Goal: Task Accomplishment & Management: Complete application form

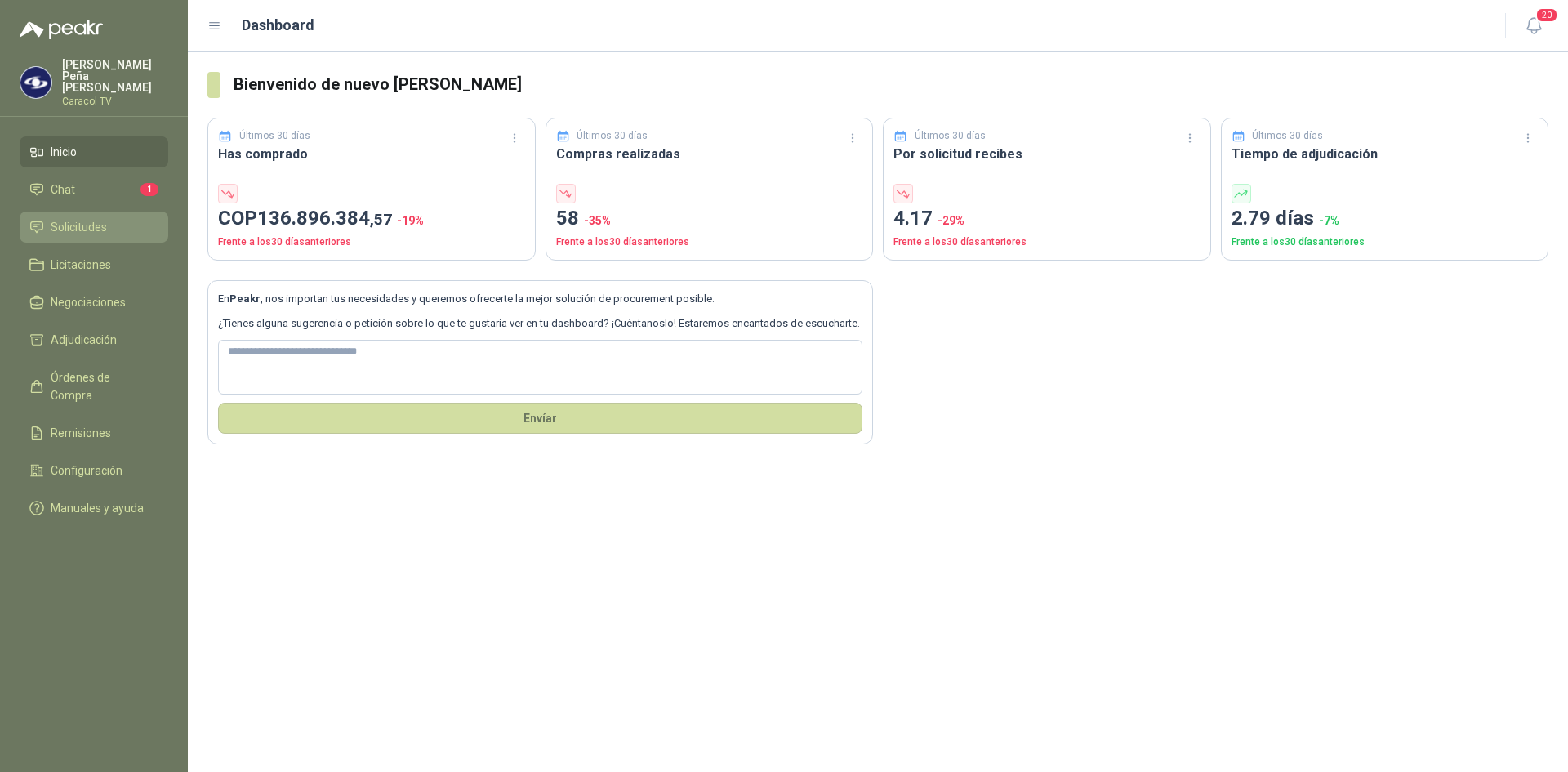
click at [87, 221] on span "Solicitudes" at bounding box center [78, 227] width 56 height 18
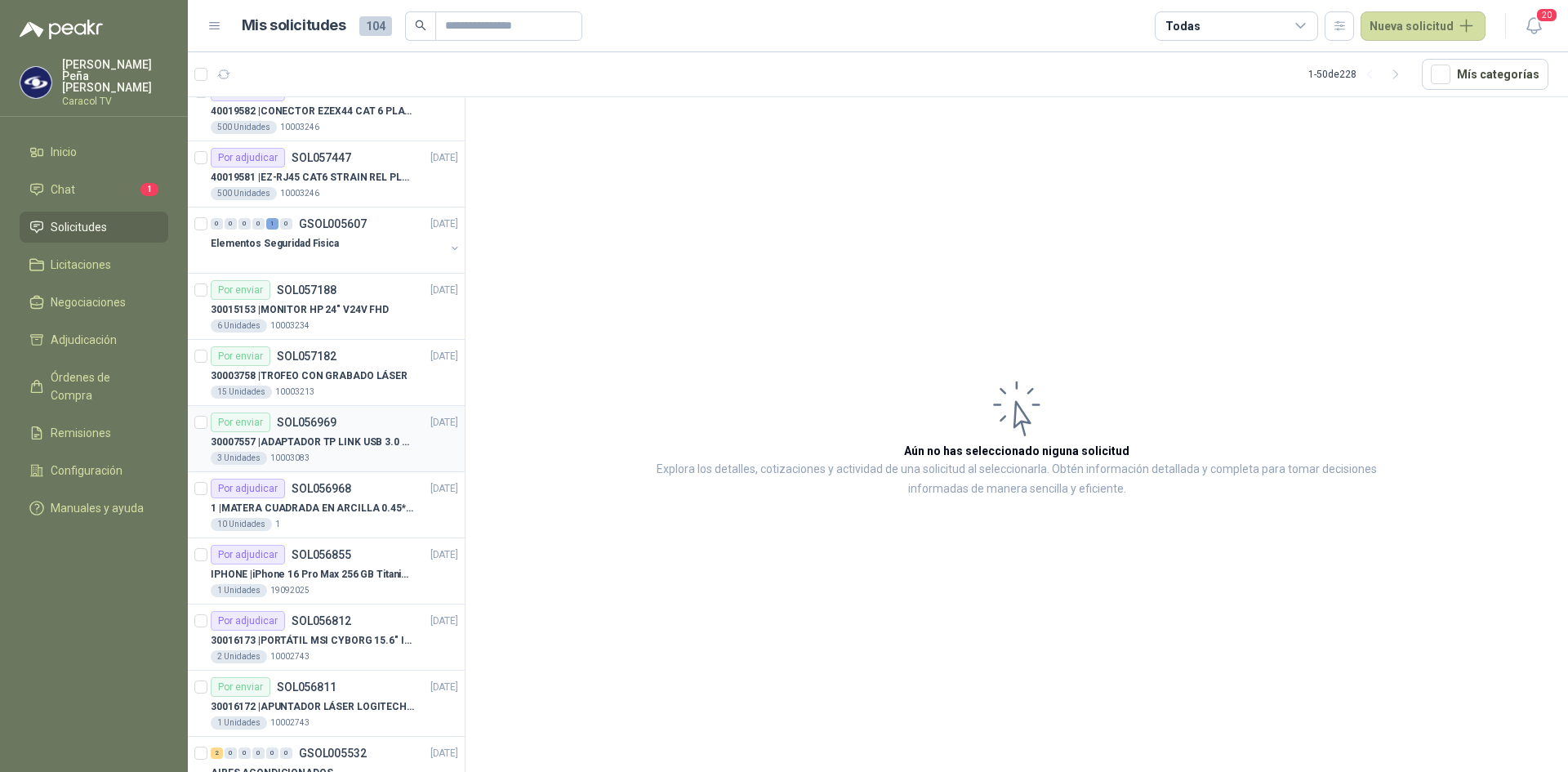
scroll to position [899, 0]
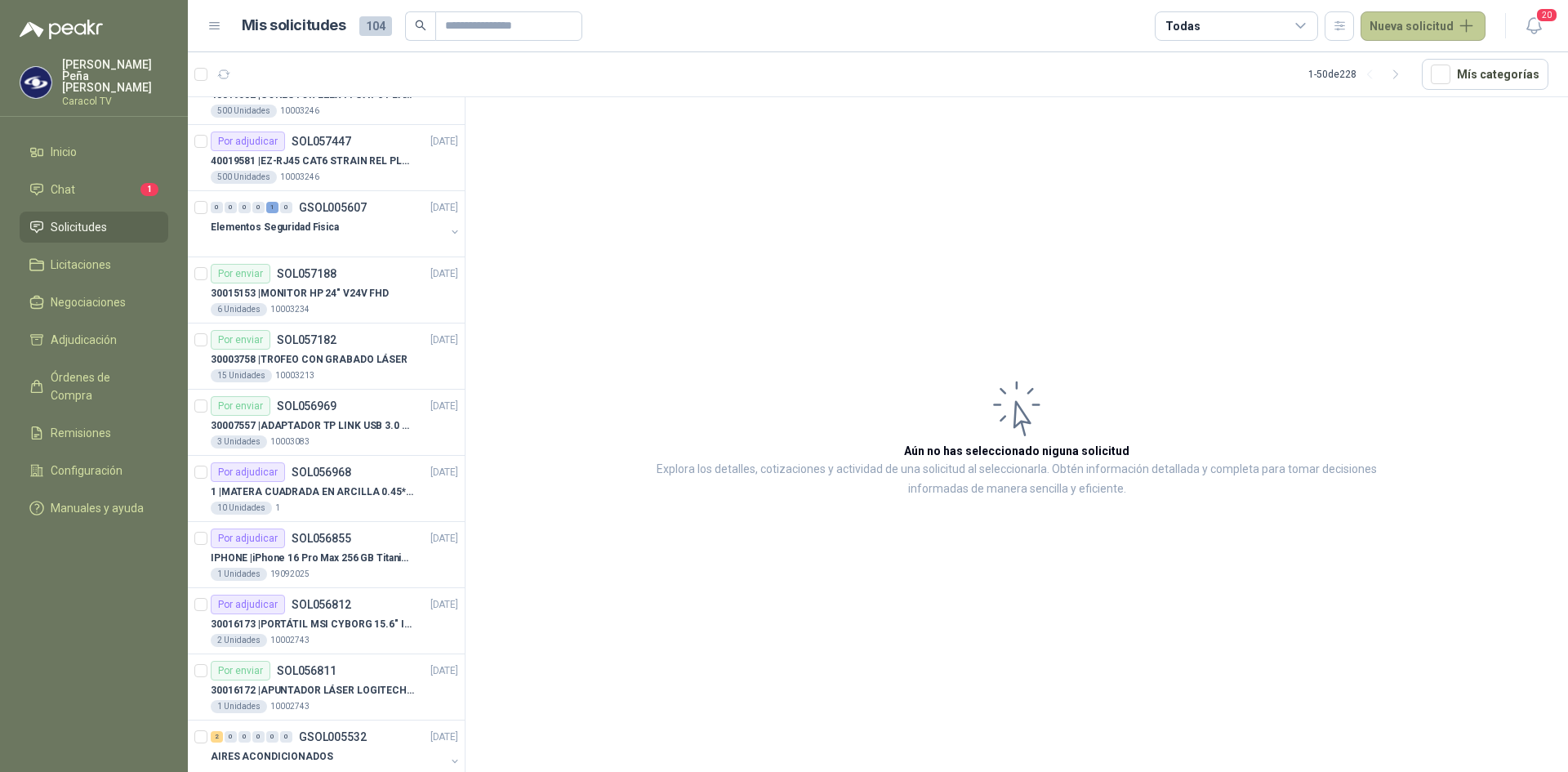
click at [1463, 25] on button "Nueva solicitud" at bounding box center [1423, 26] width 125 height 30
click at [1433, 93] on link "Solicitud grupal" at bounding box center [1442, 94] width 139 height 29
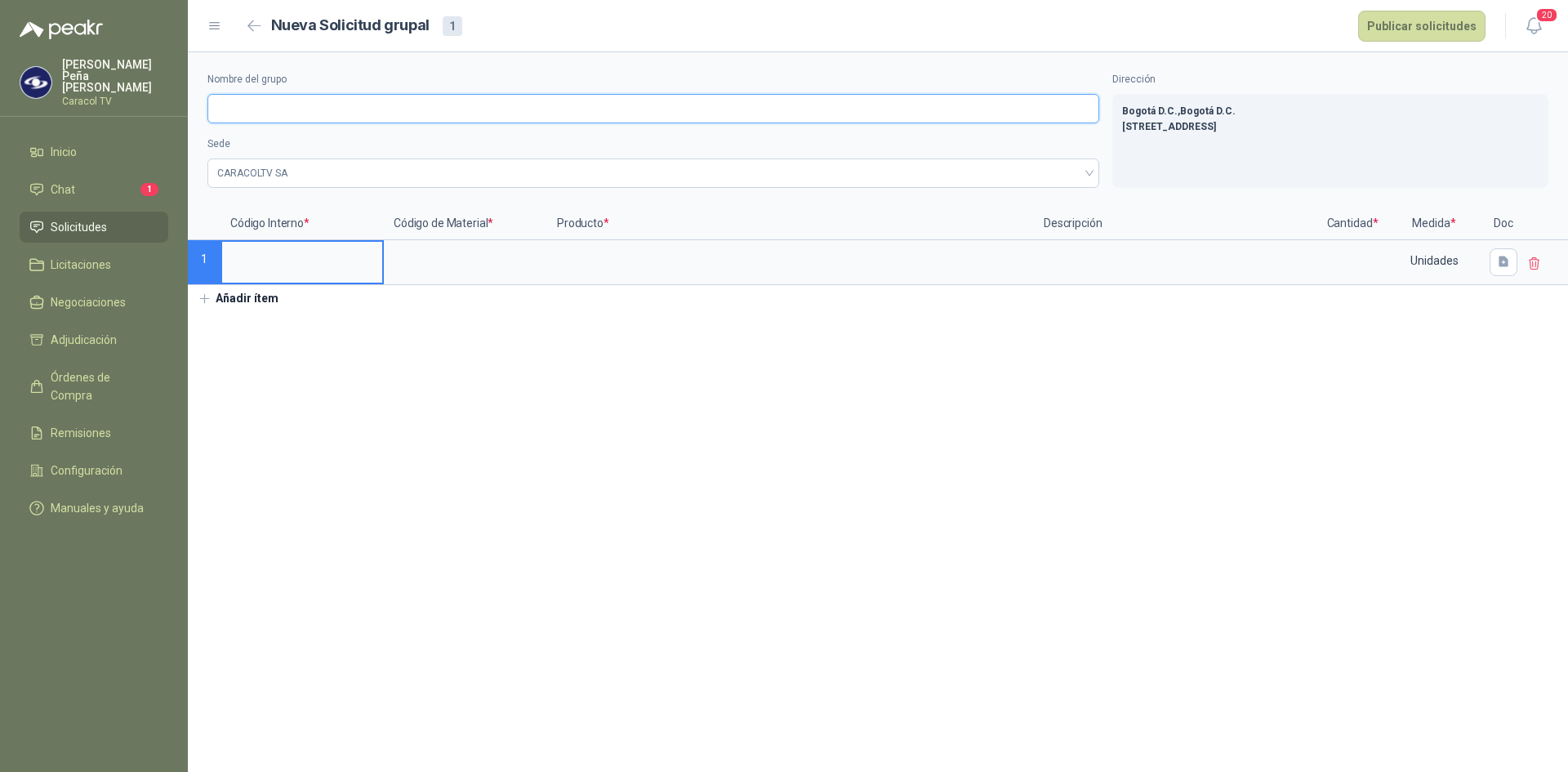
click at [408, 114] on input "Nombre del grupo" at bounding box center [653, 108] width 892 height 30
type input "*"
type input "**********"
click at [286, 274] on input at bounding box center [301, 257] width 160 height 32
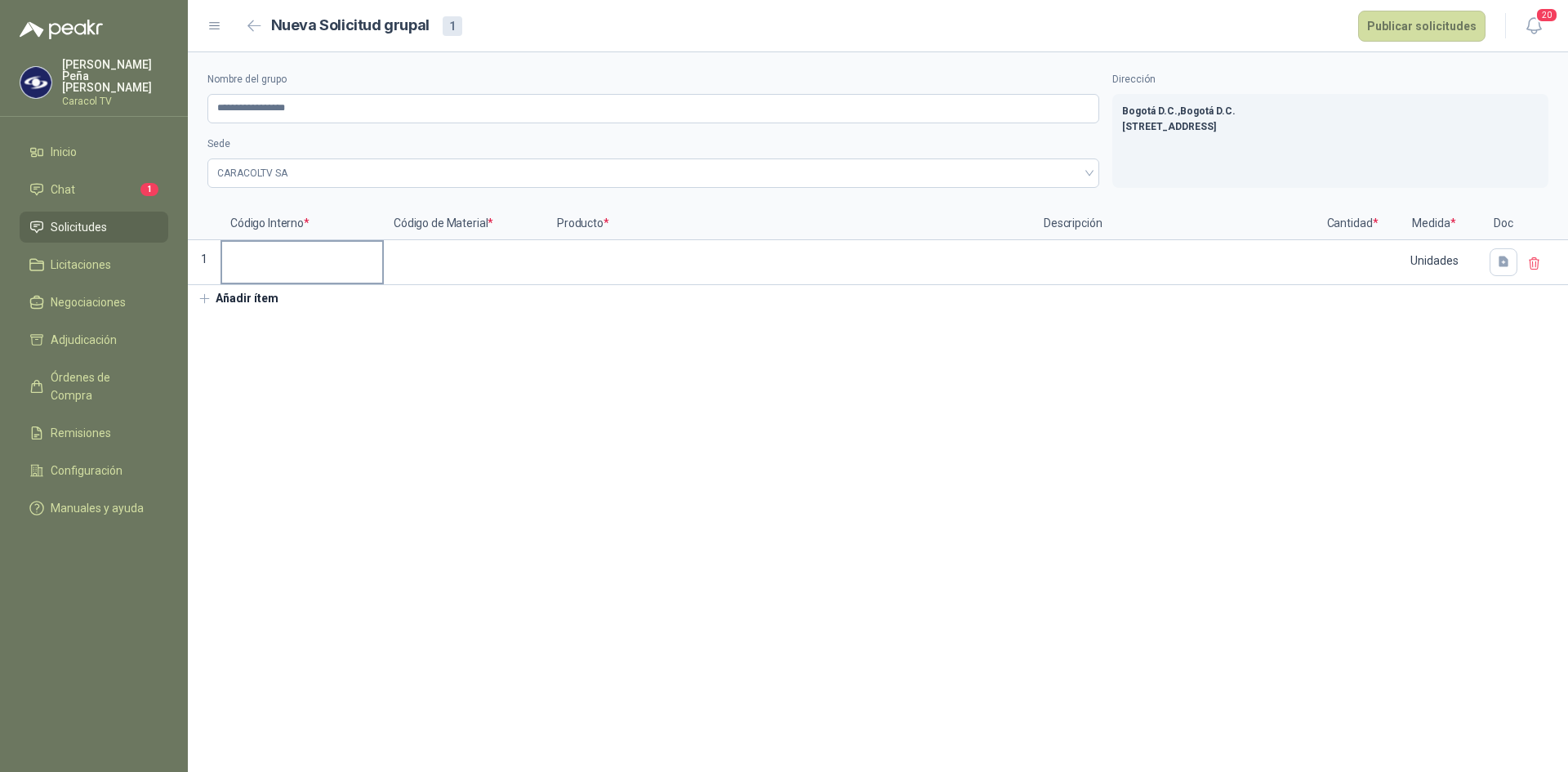
click at [276, 265] on input at bounding box center [301, 257] width 160 height 32
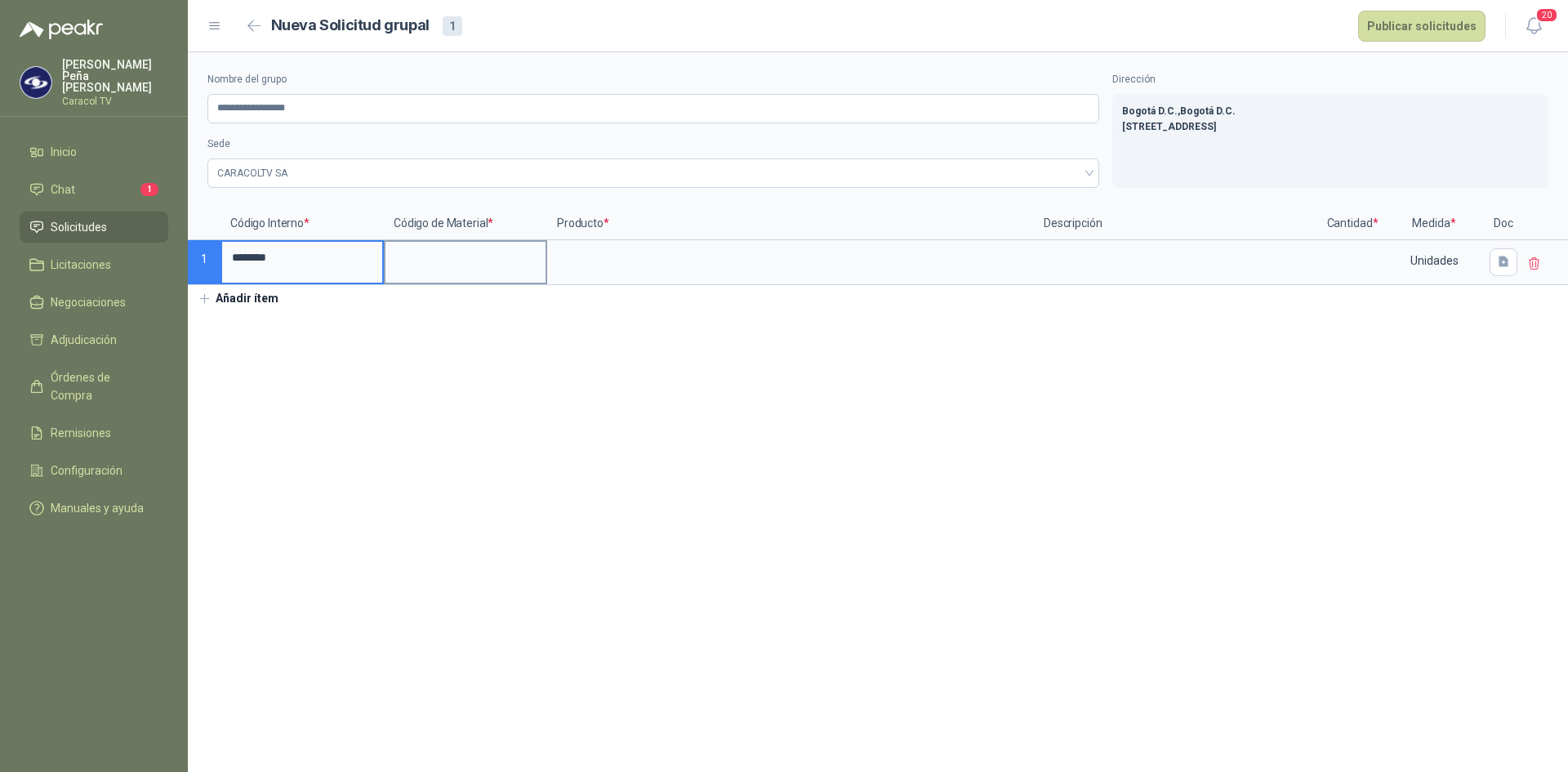
click at [442, 267] on input at bounding box center [465, 257] width 160 height 32
click at [482, 268] on input at bounding box center [465, 257] width 160 height 32
click at [614, 270] on input at bounding box center [791, 257] width 484 height 32
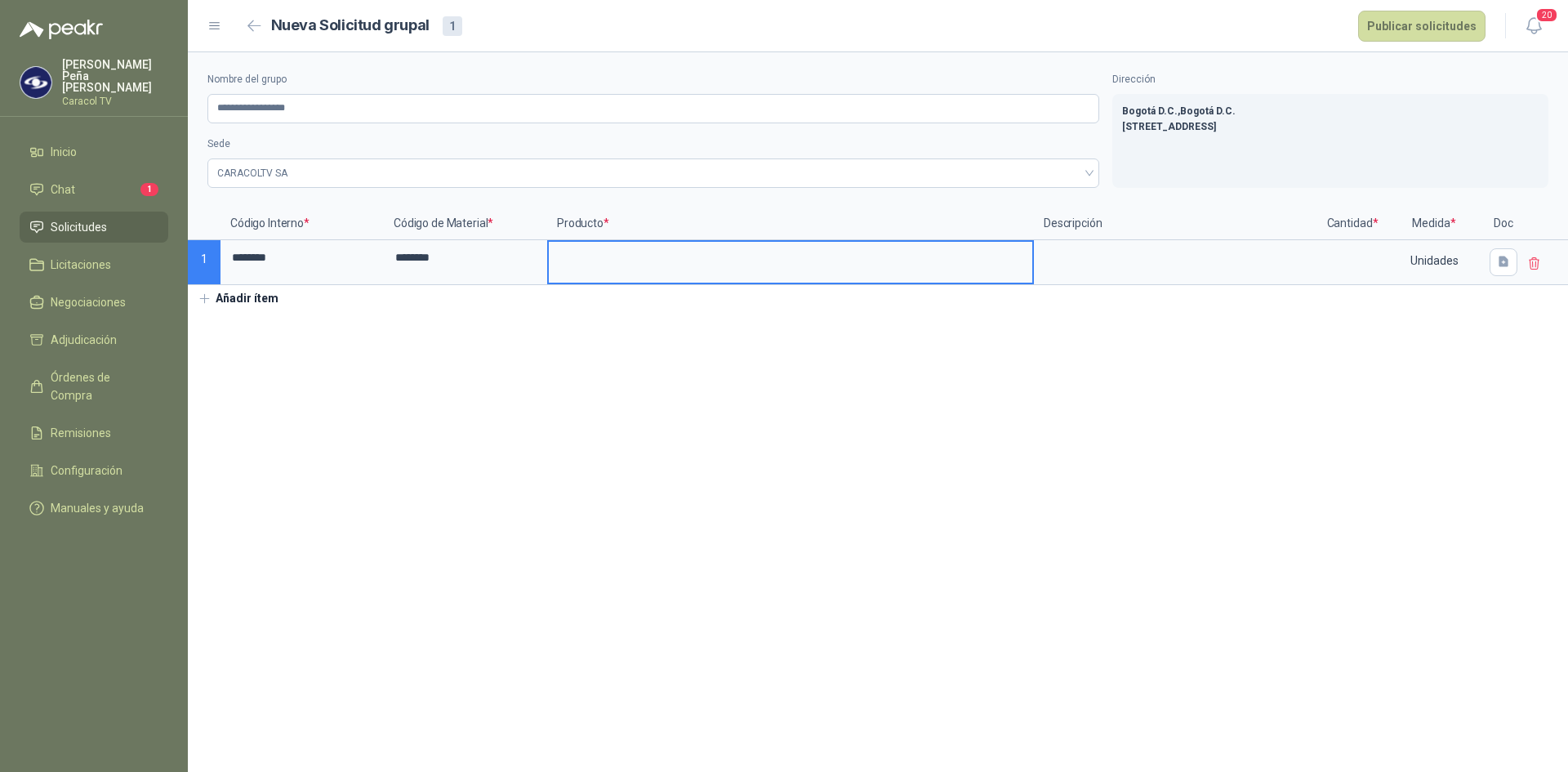
click at [596, 271] on input at bounding box center [791, 257] width 484 height 32
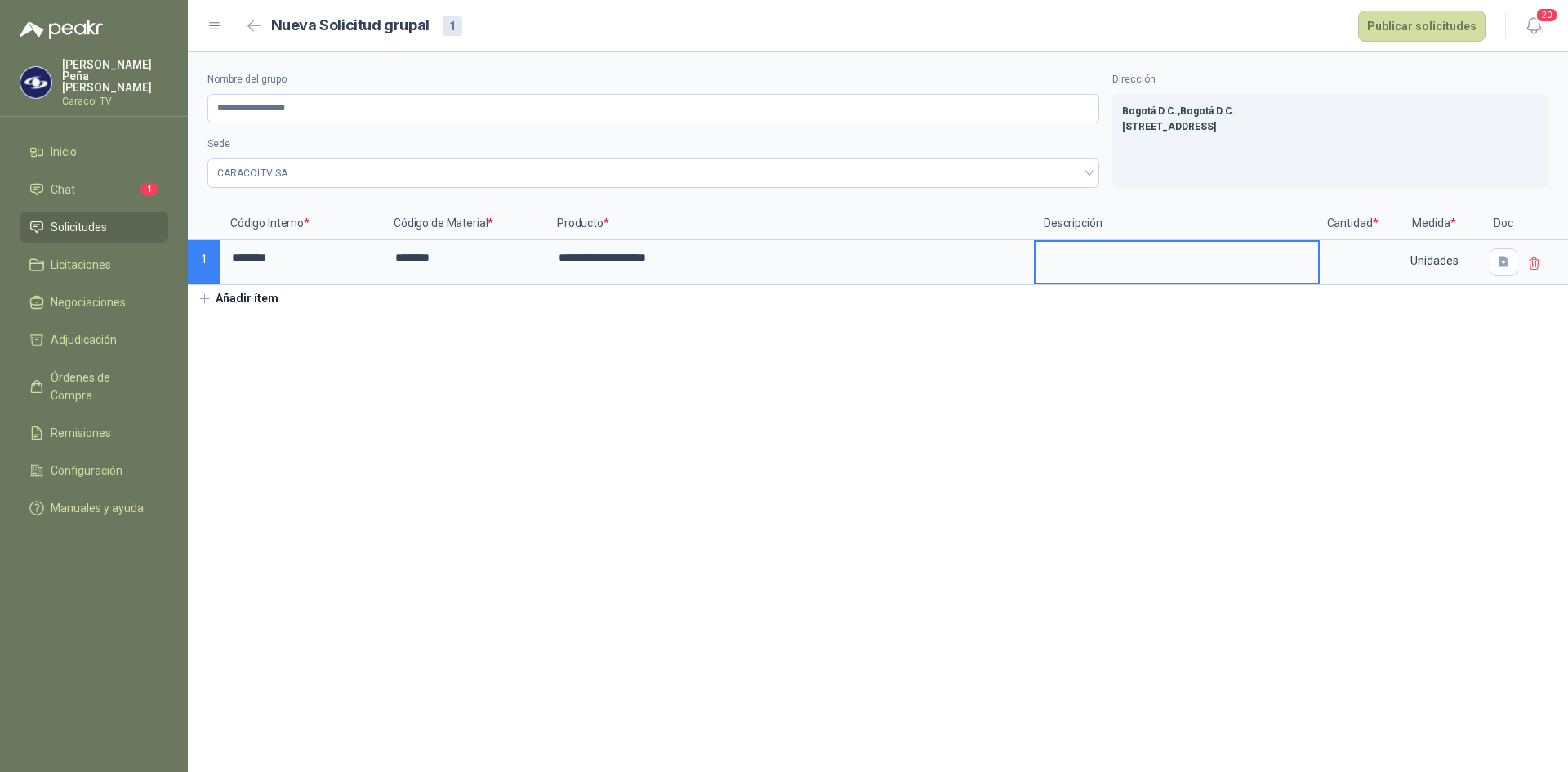
click at [1127, 261] on textarea at bounding box center [1177, 260] width 283 height 37
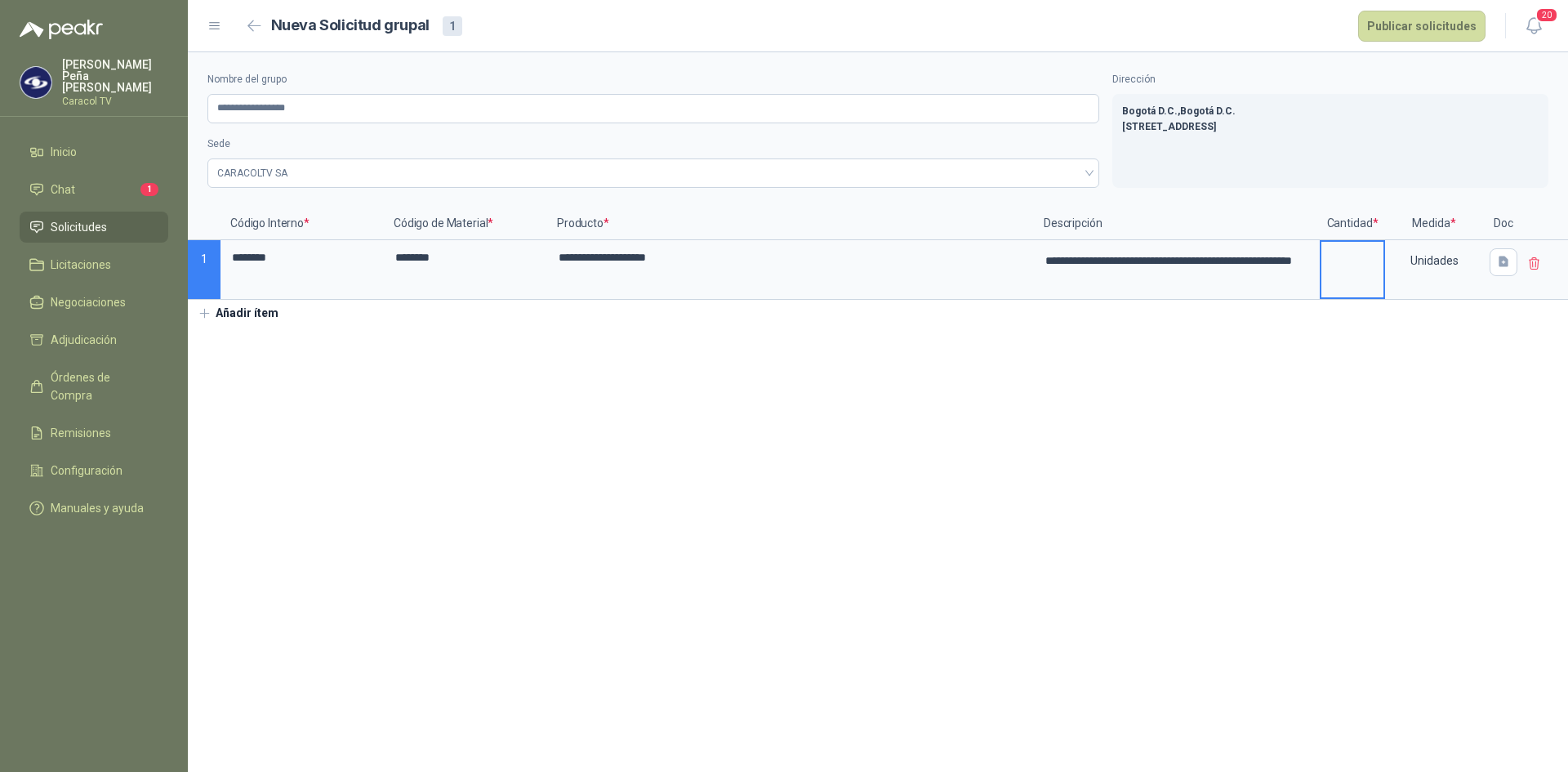
click at [1349, 271] on input at bounding box center [1352, 257] width 62 height 32
type input "*"
click at [1493, 364] on section "**********" at bounding box center [879, 412] width 1381 height 720
click at [226, 312] on button "Añadir ítem" at bounding box center [238, 314] width 100 height 28
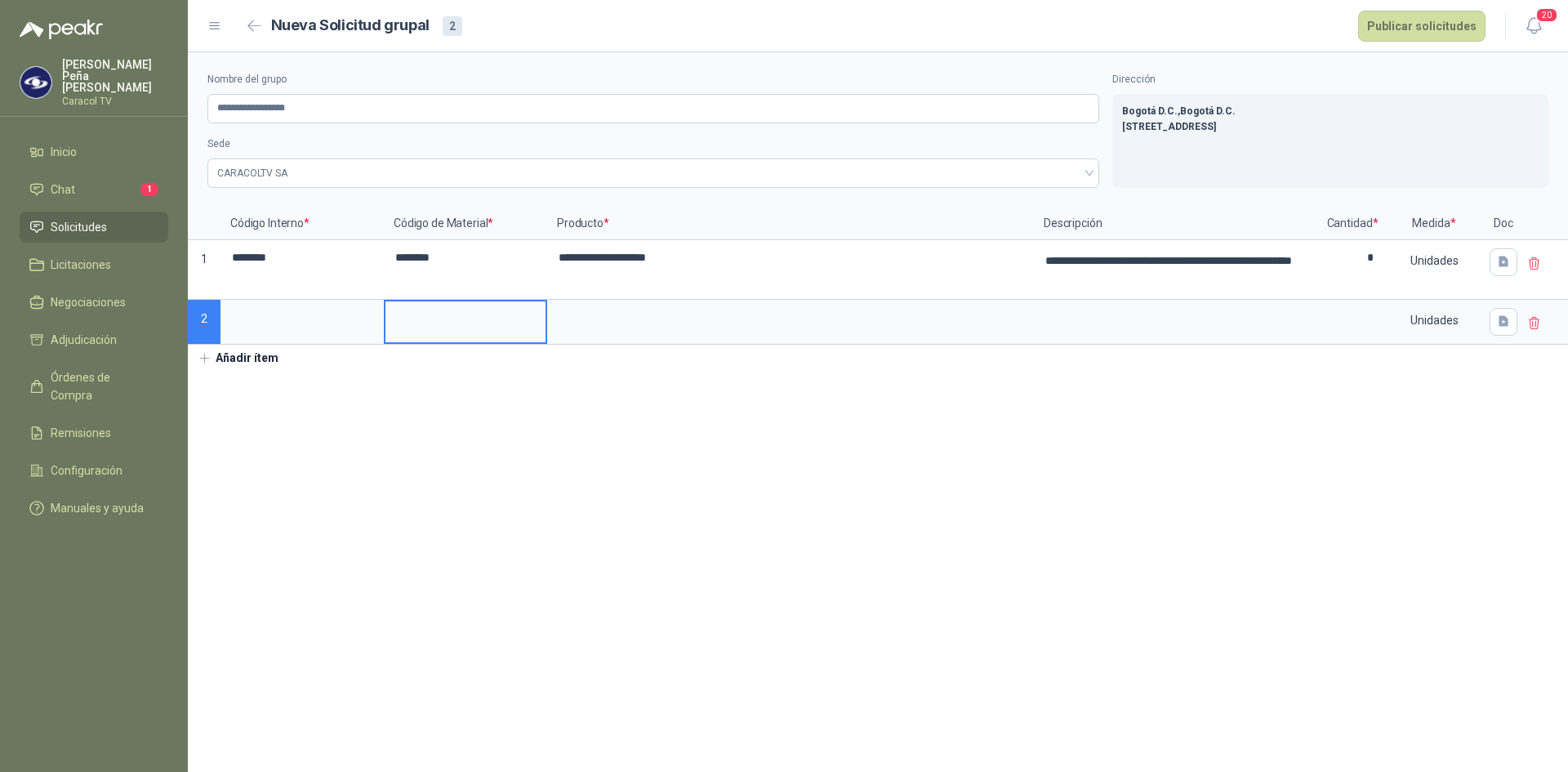
click at [485, 330] on input at bounding box center [465, 317] width 160 height 32
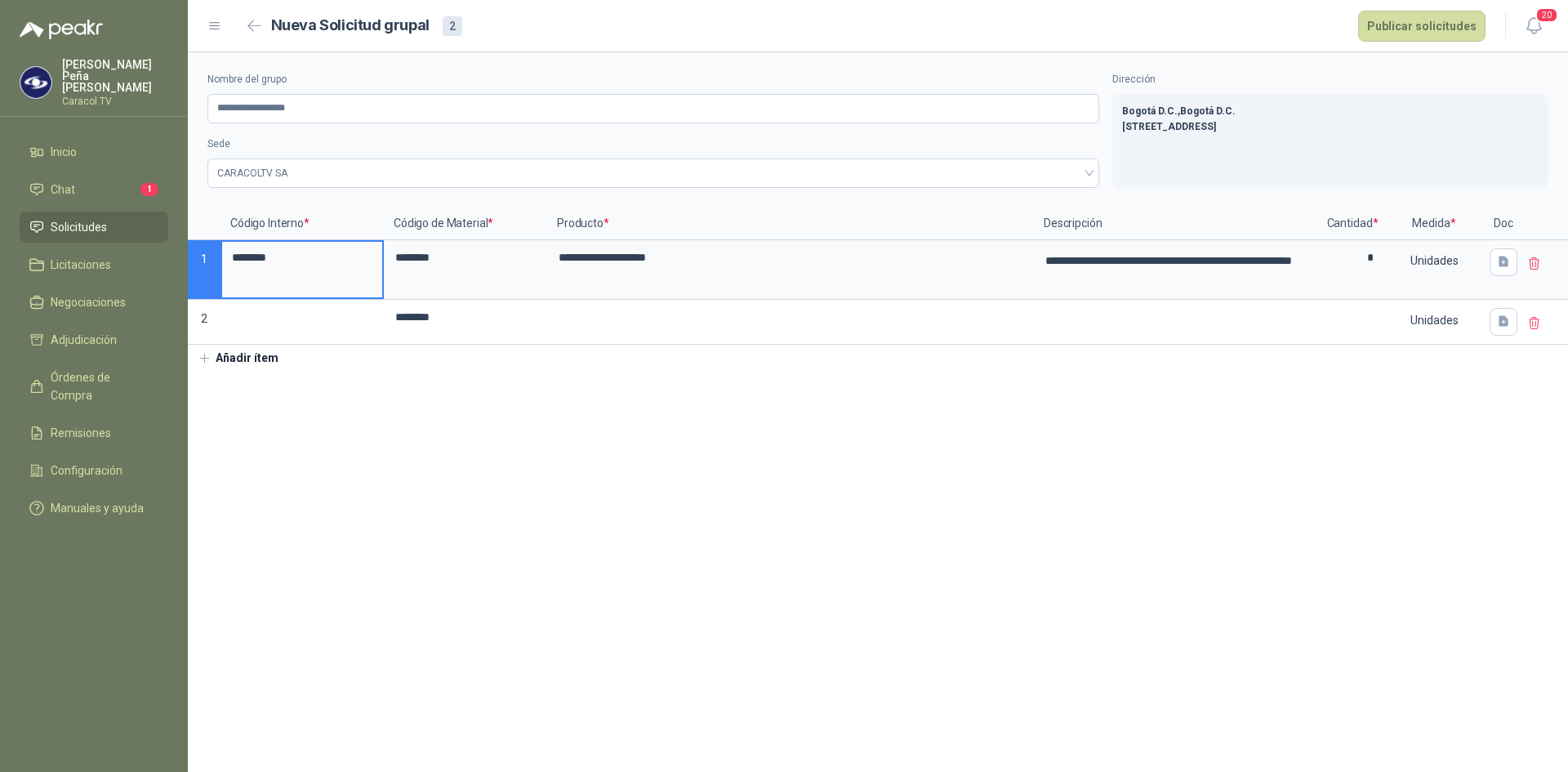
drag, startPoint x: 251, startPoint y: 257, endPoint x: 216, endPoint y: 251, distance: 35.5
click at [216, 251] on div "**********" at bounding box center [879, 276] width 1381 height 138
click at [314, 320] on input at bounding box center [301, 317] width 160 height 32
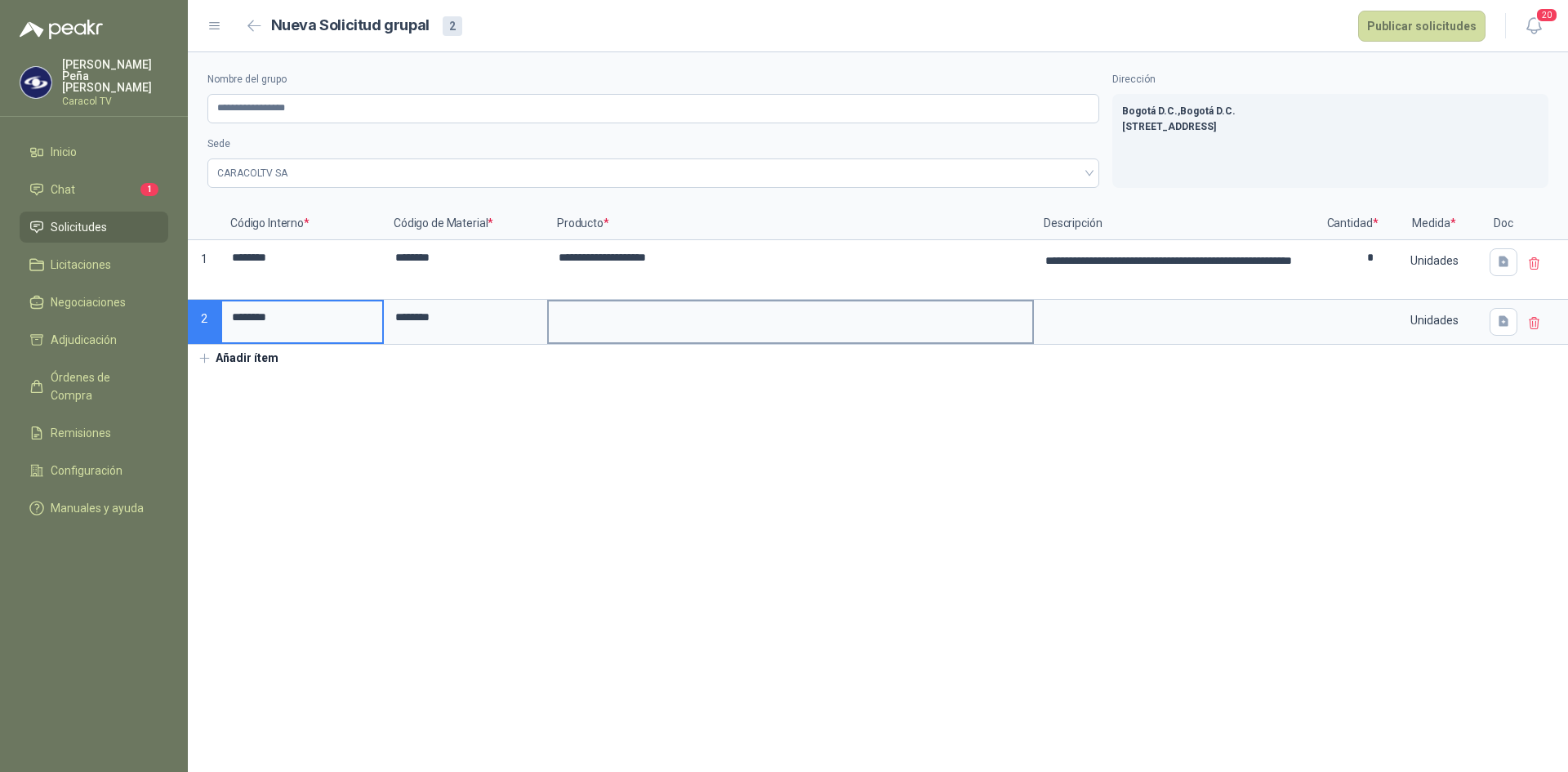
click at [646, 320] on input at bounding box center [791, 317] width 484 height 32
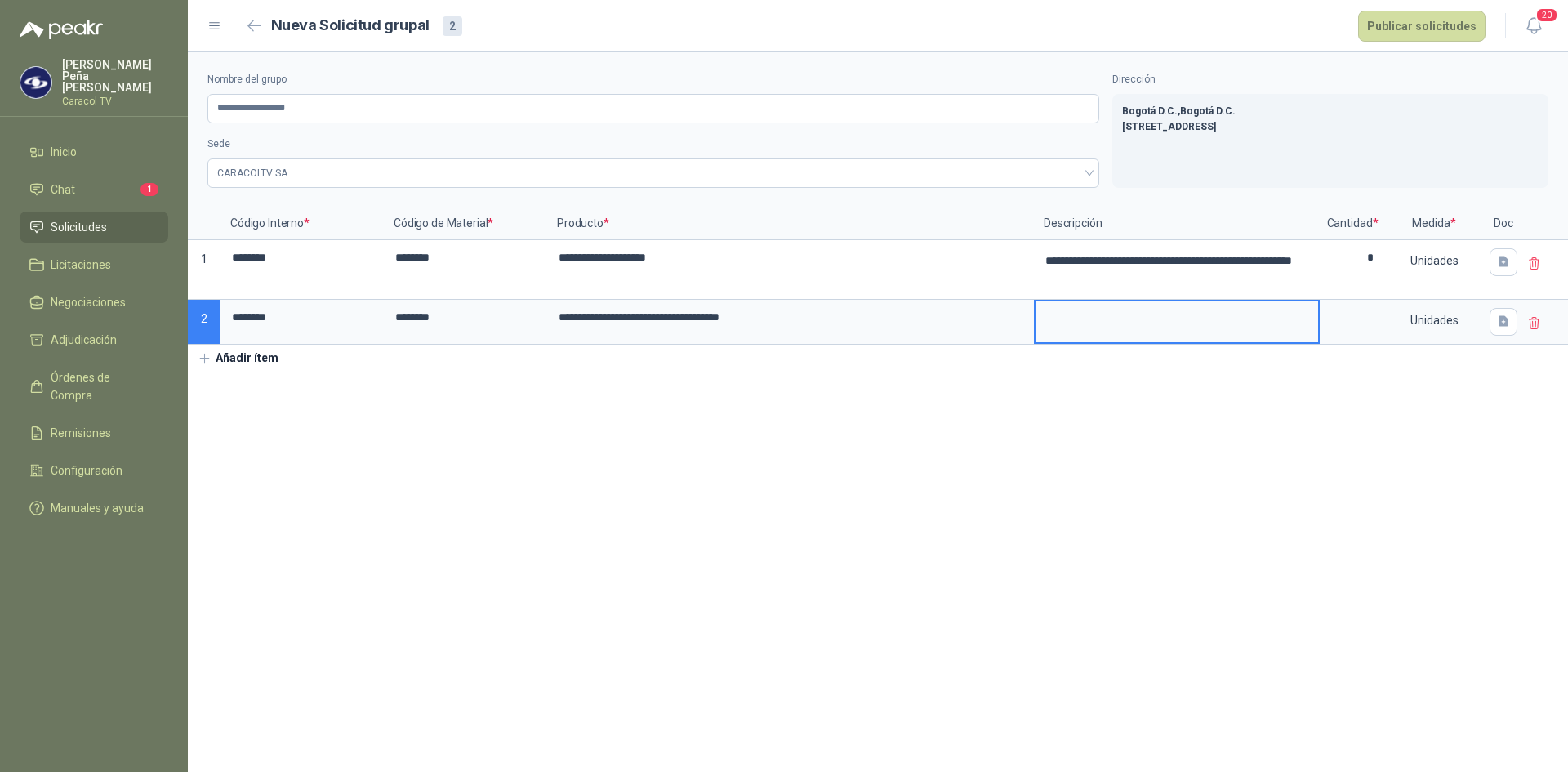
click at [1156, 336] on textarea at bounding box center [1177, 320] width 283 height 37
click at [1379, 335] on label at bounding box center [1352, 329] width 62 height 55
click at [1033, 334] on input "**********" at bounding box center [791, 317] width 484 height 32
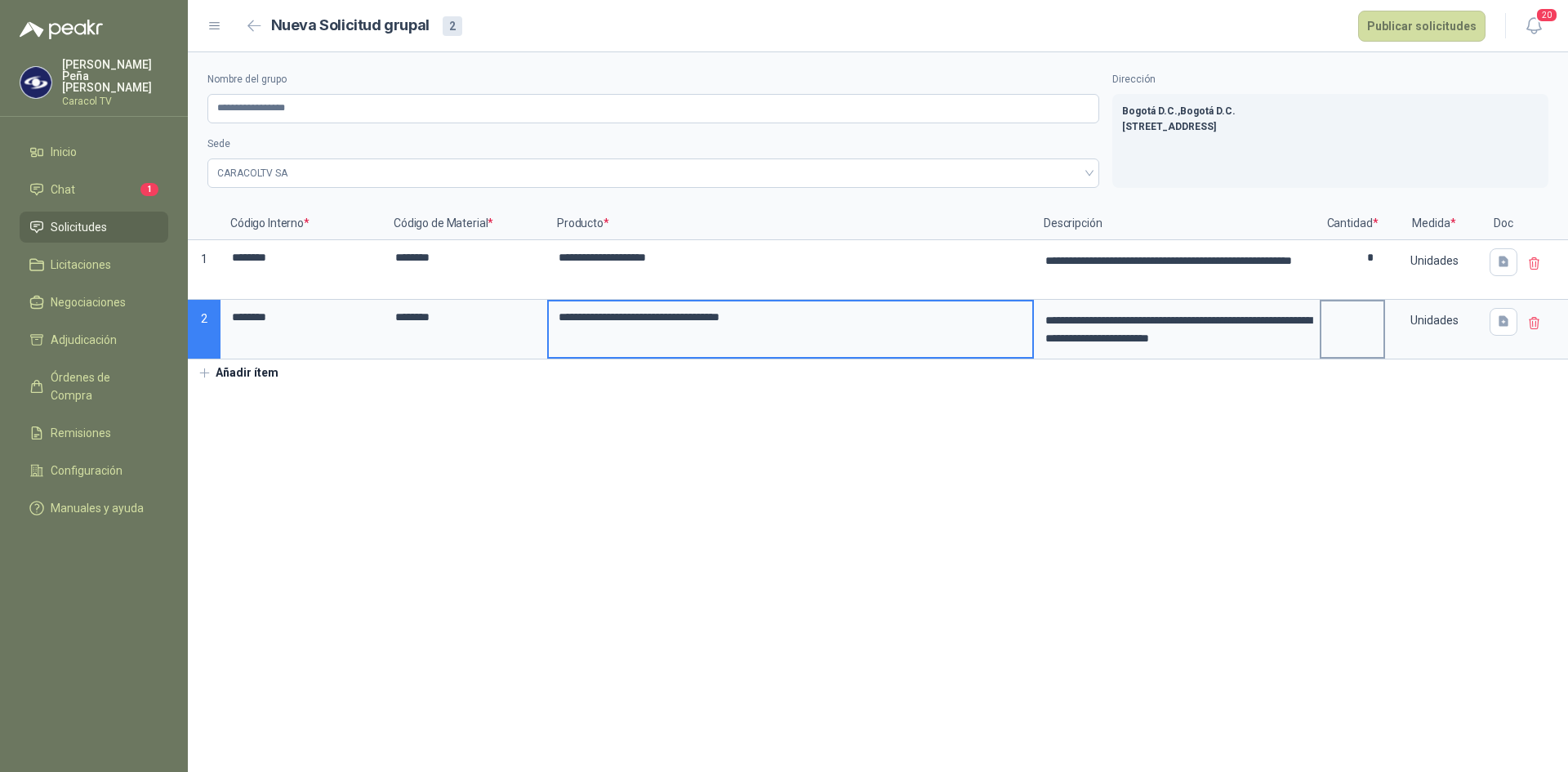
click at [1360, 330] on input at bounding box center [1352, 317] width 62 height 32
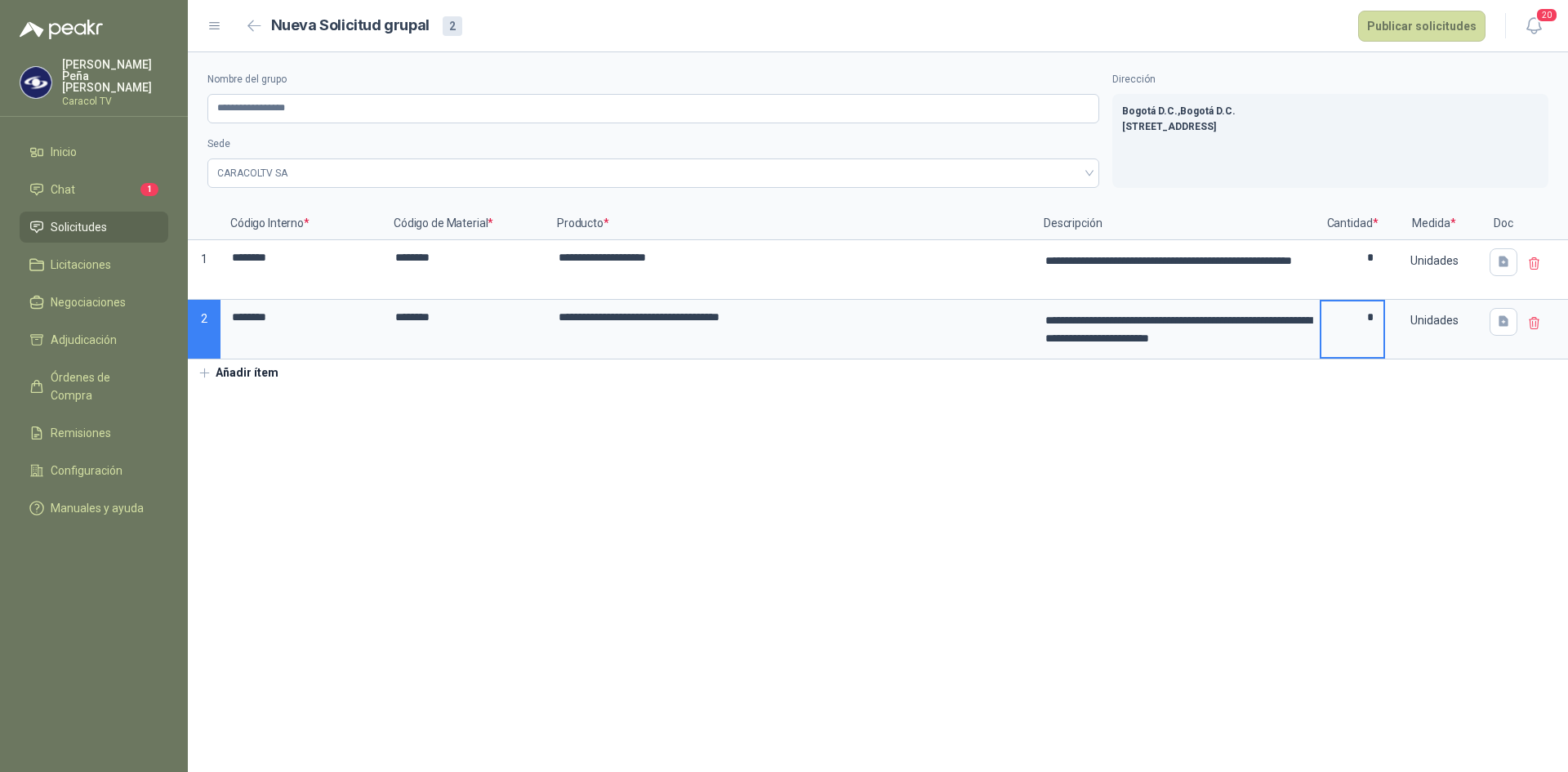
type input "*"
click at [1069, 465] on section "**********" at bounding box center [879, 412] width 1381 height 720
click at [1430, 31] on button "Publicar solicitudes" at bounding box center [1422, 26] width 127 height 31
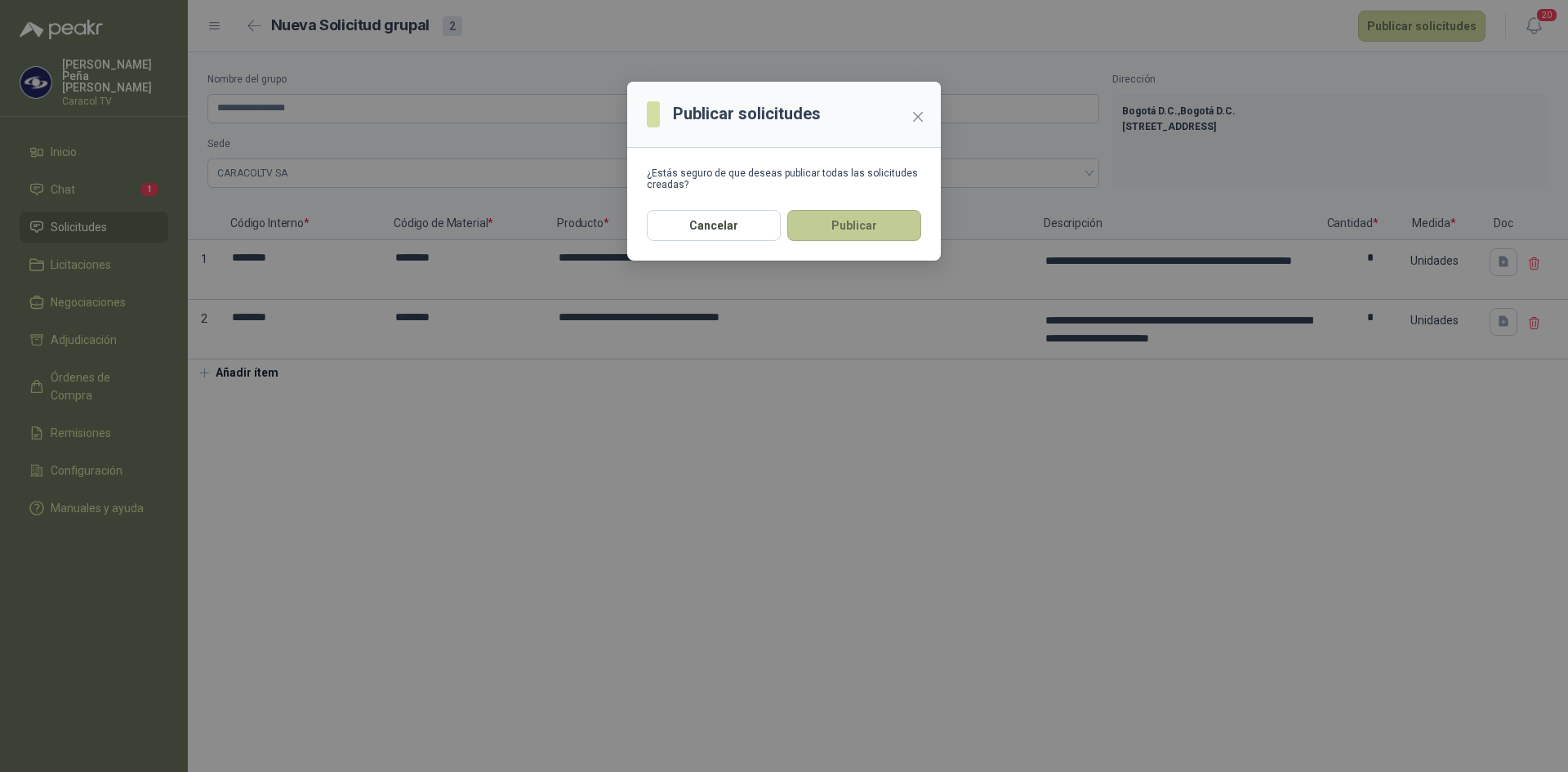
click at [811, 216] on button "Publicar" at bounding box center [855, 226] width 134 height 31
